Goal: Information Seeking & Learning: Learn about a topic

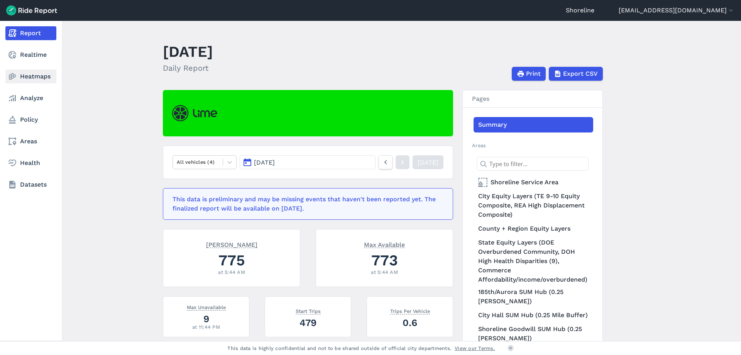
click at [25, 78] on link "Heatmaps" at bounding box center [30, 76] width 51 height 14
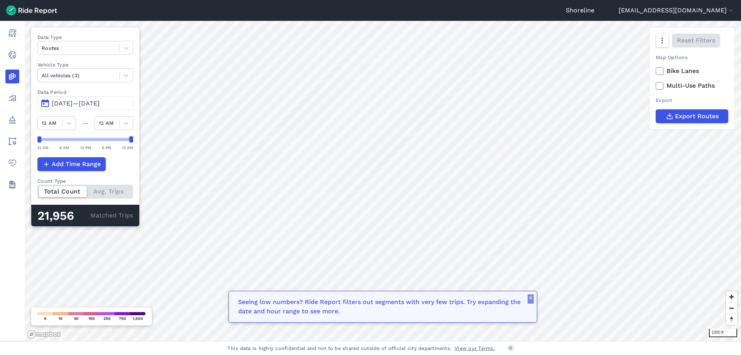
click at [533, 297] on icon "button" at bounding box center [531, 298] width 6 height 6
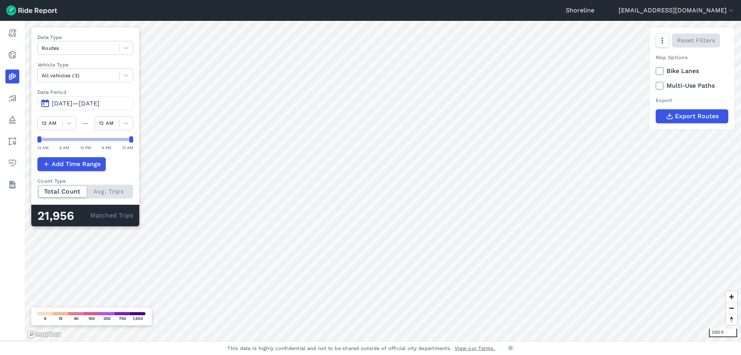
click at [87, 100] on span "[DATE]—[DATE]" at bounding box center [76, 103] width 48 height 7
click at [80, 102] on span "[DATE]—[DATE]" at bounding box center [76, 103] width 48 height 7
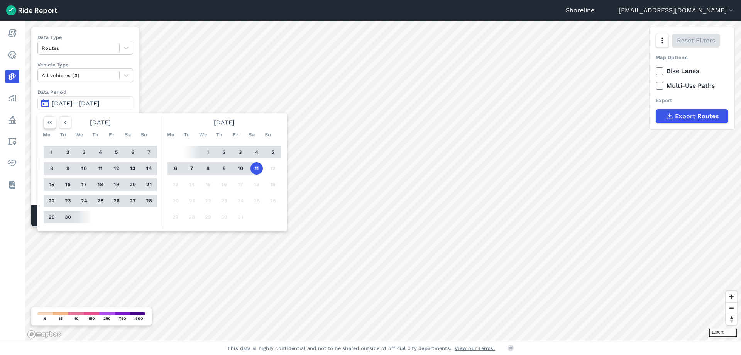
click at [51, 122] on use "button" at bounding box center [49, 122] width 5 height 4
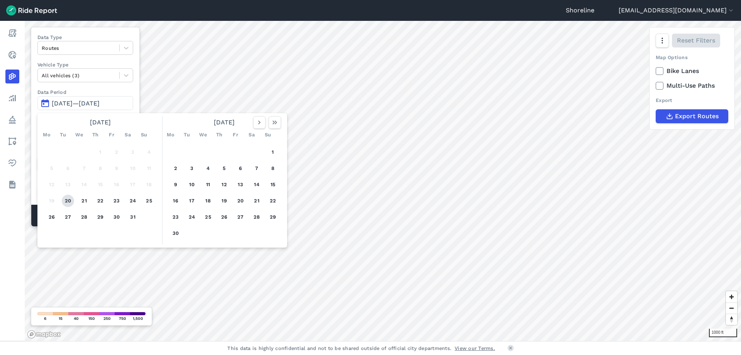
click at [66, 197] on button "20" at bounding box center [68, 201] width 12 height 12
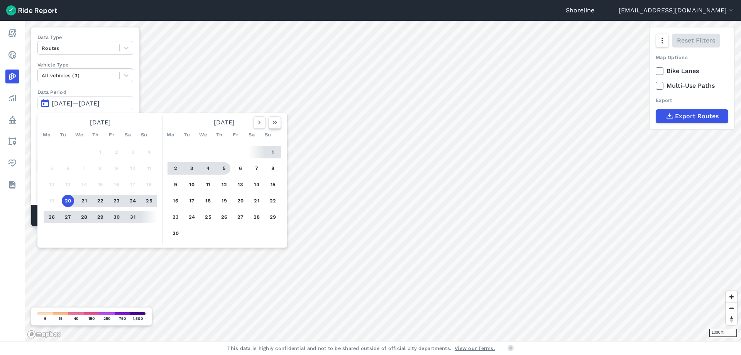
click at [274, 124] on icon "button" at bounding box center [275, 123] width 8 height 8
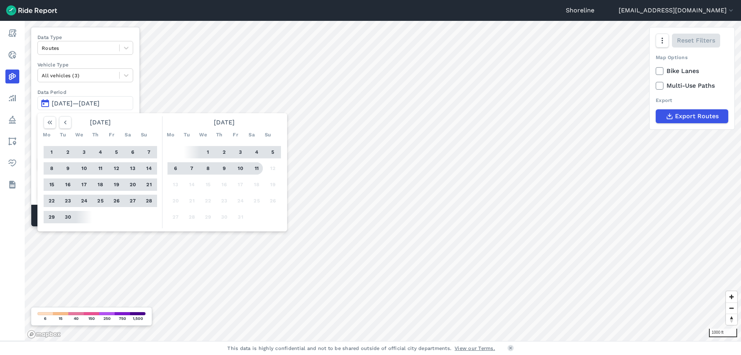
click at [256, 169] on button "11" at bounding box center [257, 168] width 12 height 12
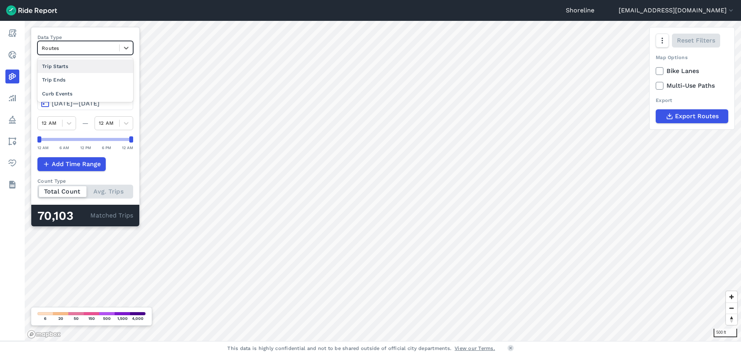
click at [110, 46] on div at bounding box center [79, 48] width 74 height 9
click at [61, 95] on div "Curb Events" at bounding box center [85, 94] width 96 height 14
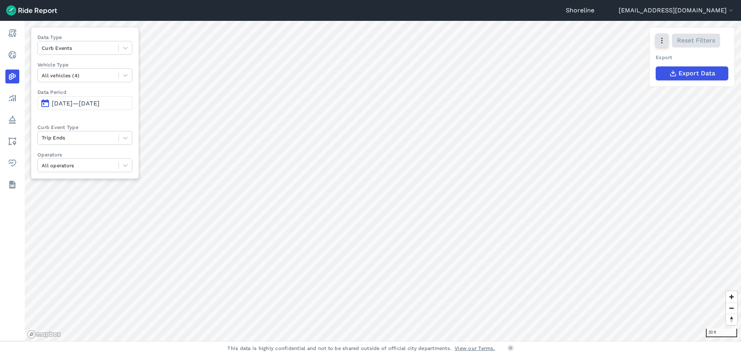
click at [664, 37] on icon "button" at bounding box center [662, 41] width 8 height 8
click at [629, 121] on label "Heatmap" at bounding box center [622, 122] width 45 height 16
click at [600, 44] on input "Heatmap" at bounding box center [600, 41] width 0 height 5
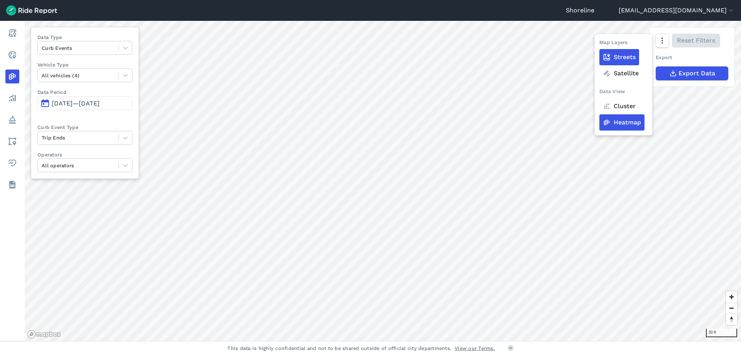
click at [630, 107] on label "Cluster" at bounding box center [620, 106] width 40 height 16
click at [600, 44] on input "Cluster" at bounding box center [600, 41] width 0 height 5
click at [630, 73] on label "Satellite" at bounding box center [621, 73] width 43 height 16
click at [600, 44] on input "Satellite" at bounding box center [600, 41] width 0 height 5
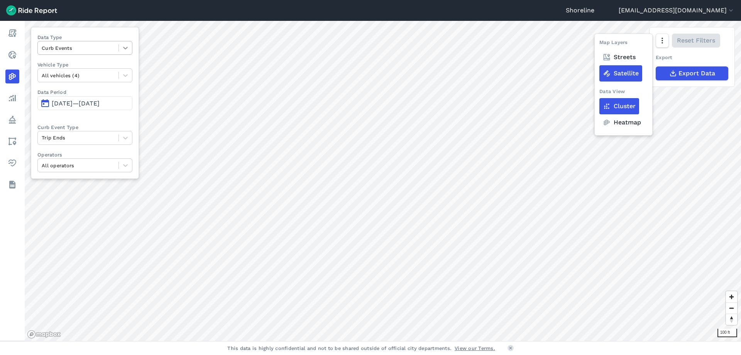
click at [129, 51] on div "100 ft Data Type Curb Events Vehicle Type All vehicles (4) Data Period [DATE]—[…" at bounding box center [383, 181] width 717 height 320
click at [122, 46] on div at bounding box center [125, 47] width 13 height 13
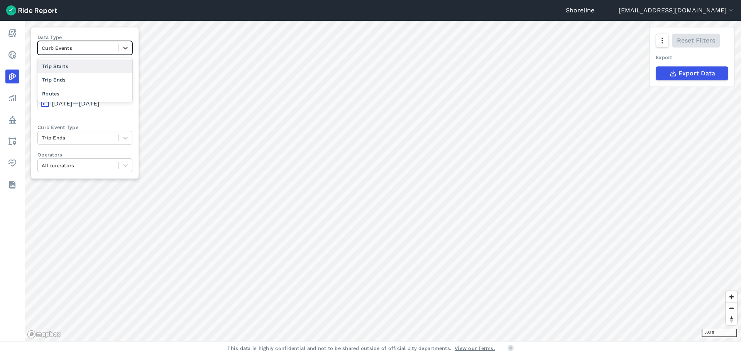
click at [58, 66] on div "Trip Starts" at bounding box center [84, 66] width 95 height 14
